Goal: Ask a question: Seek information or help from site administrators or community

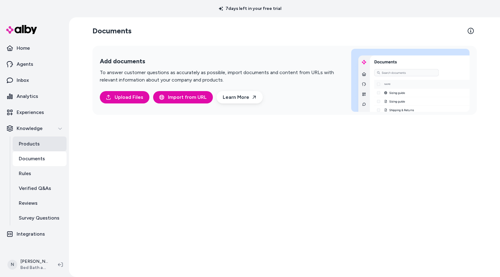
click at [21, 138] on link "Products" at bounding box center [40, 143] width 54 height 15
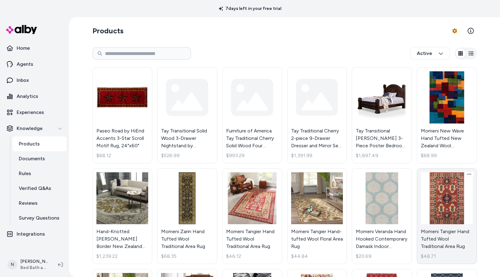
click at [443, 198] on link "Momeni Tangier Hand Tufted Wool Traditional Area Rug $48.71" at bounding box center [447, 216] width 60 height 96
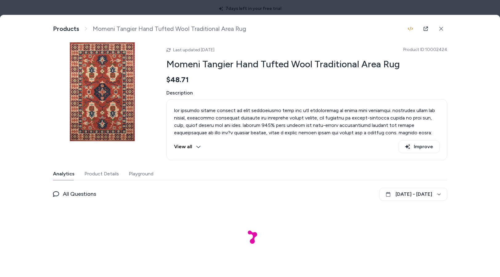
click at [141, 171] on button "Playground" at bounding box center [141, 173] width 25 height 12
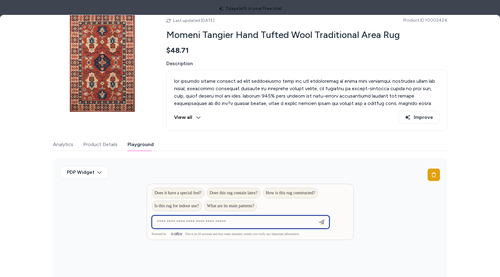
click at [257, 225] on input at bounding box center [235, 221] width 162 height 7
type input "**********"
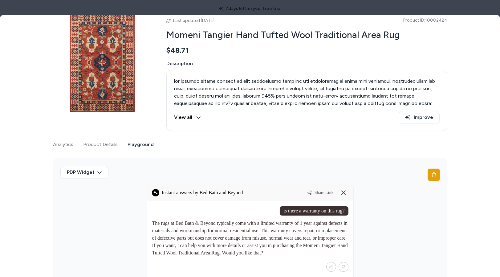
scroll to position [87, 0]
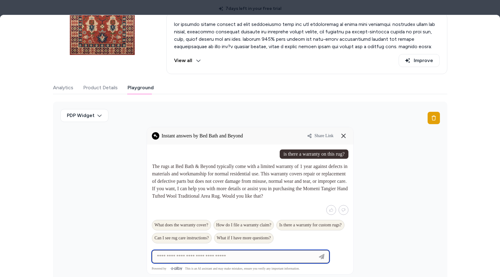
click at [241, 258] on input at bounding box center [235, 256] width 162 height 7
type input "**********"
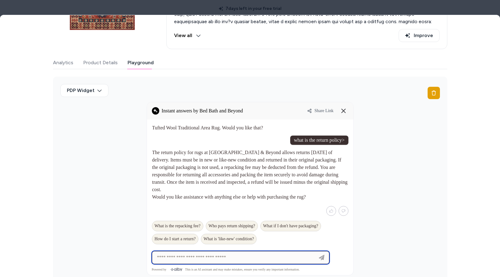
scroll to position [112, 0]
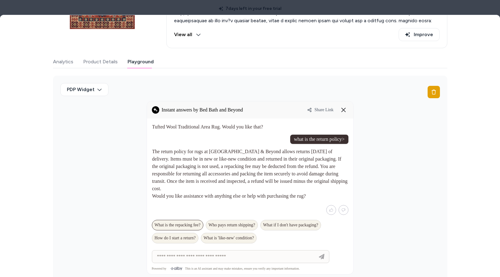
click at [180, 222] on span "What is the repacking fee?" at bounding box center [178, 224] width 46 height 5
type input "**********"
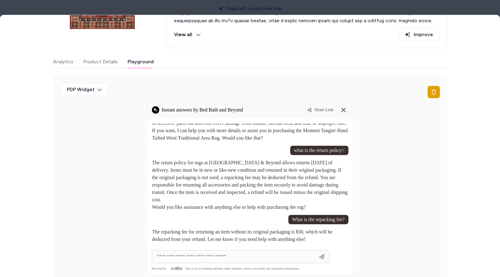
scroll to position [44, 0]
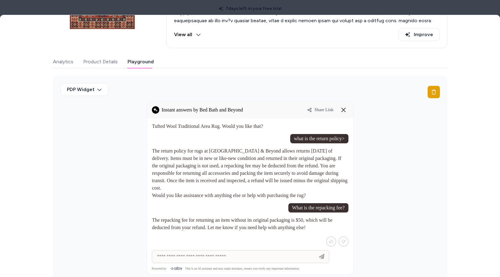
click at [216, 240] on div at bounding box center [250, 241] width 197 height 10
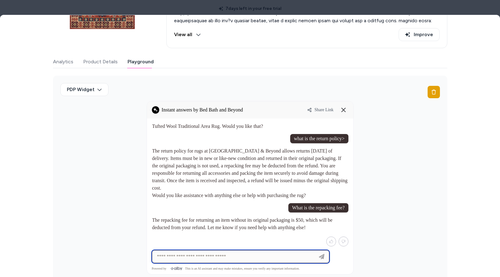
click at [243, 257] on input at bounding box center [235, 256] width 162 height 7
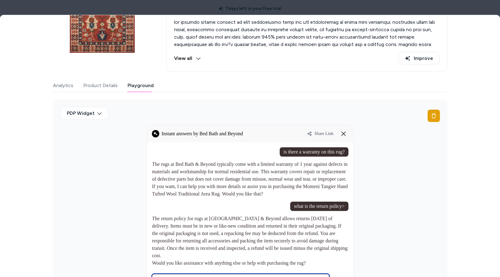
scroll to position [65, 0]
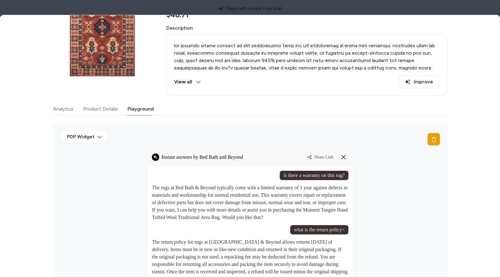
click at [63, 108] on button "Analytics" at bounding box center [63, 109] width 20 height 12
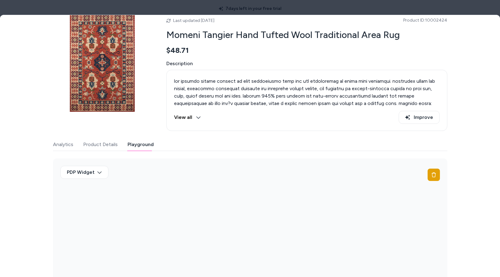
scroll to position [29, 0]
click at [138, 88] on div "Last updated Sep 30, 2025 Product ID: 10002424 Momeni Tangier Hand Tufted Wool …" at bounding box center [250, 147] width 395 height 269
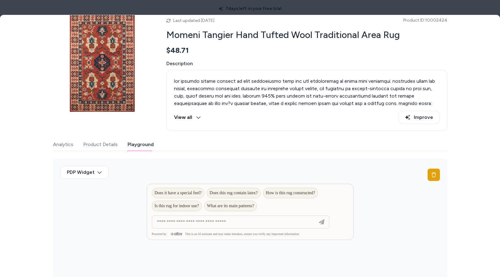
click at [61, 145] on button "Analytics" at bounding box center [63, 144] width 20 height 12
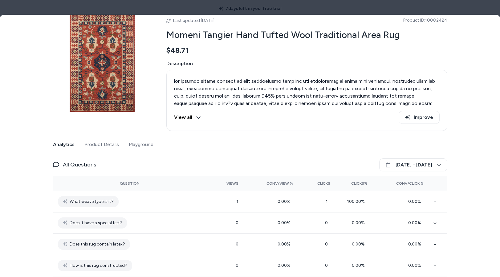
click at [136, 143] on button "Playground" at bounding box center [141, 144] width 25 height 12
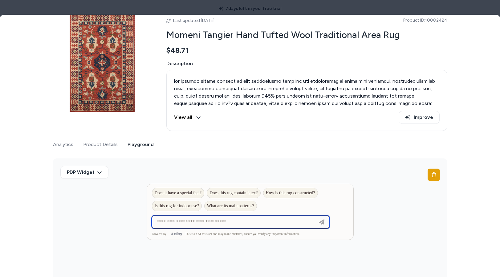
click at [230, 222] on input at bounding box center [235, 221] width 162 height 7
click at [391, 200] on div "PDP Widget" at bounding box center [250, 219] width 395 height 123
